Goal: Navigation & Orientation: Find specific page/section

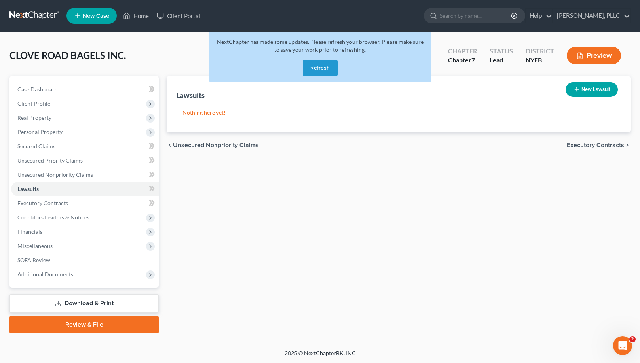
click at [321, 67] on button "Refresh" at bounding box center [320, 68] width 35 height 16
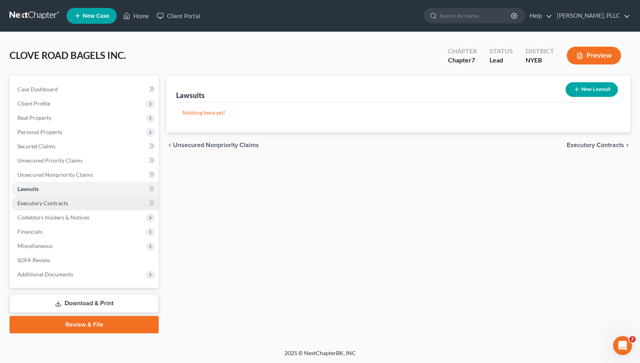
click at [138, 203] on link "Executory Contracts" at bounding box center [85, 203] width 148 height 14
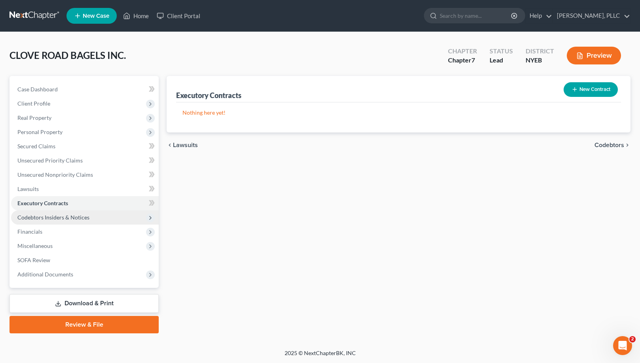
click at [135, 214] on span "Codebtors Insiders & Notices" at bounding box center [85, 218] width 148 height 14
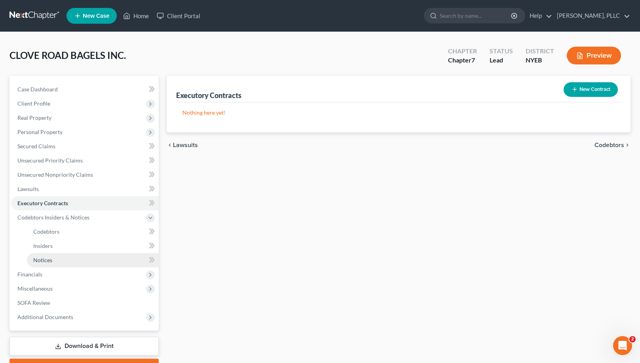
click at [121, 258] on link "Notices" at bounding box center [93, 260] width 132 height 14
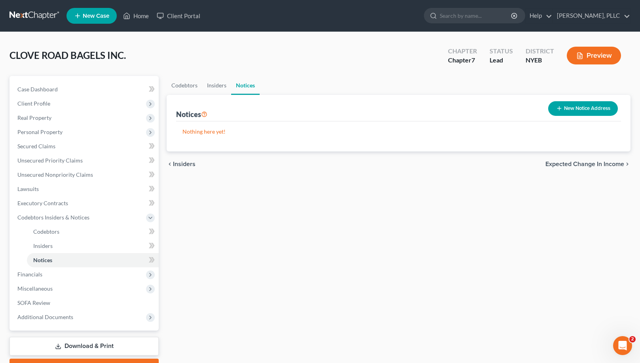
click at [560, 112] on button "New Notice Address" at bounding box center [583, 108] width 70 height 15
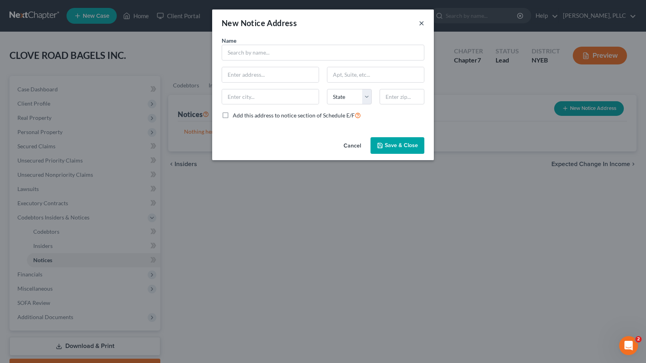
click at [422, 20] on button "×" at bounding box center [422, 22] width 6 height 9
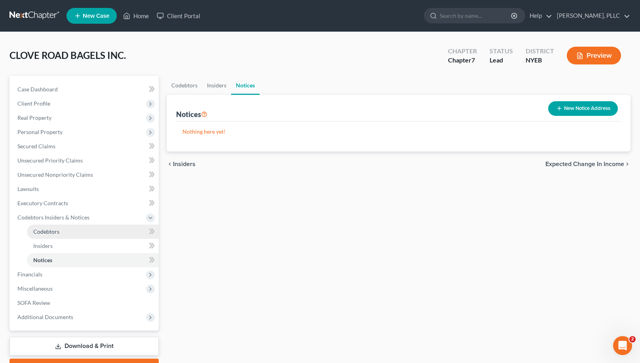
click at [67, 228] on link "Codebtors" at bounding box center [93, 232] width 132 height 14
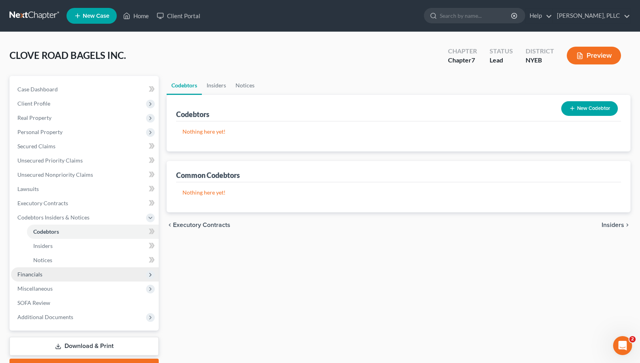
click at [102, 278] on span "Financials" at bounding box center [85, 274] width 148 height 14
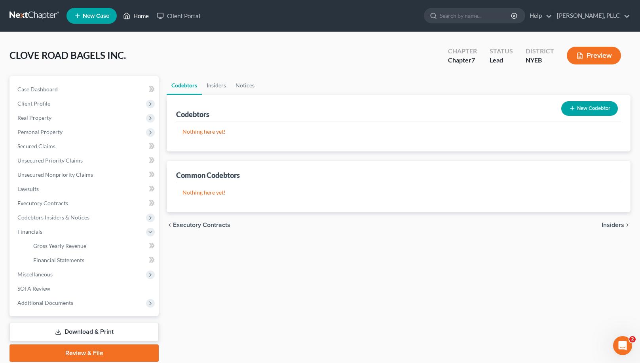
click at [147, 15] on link "Home" at bounding box center [136, 16] width 34 height 14
